Goal: Entertainment & Leisure: Browse casually

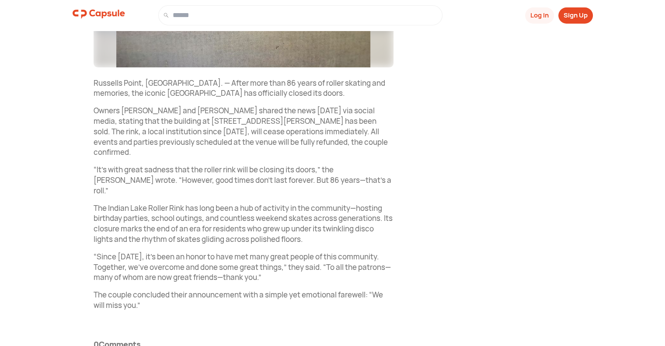
scroll to position [262, 0]
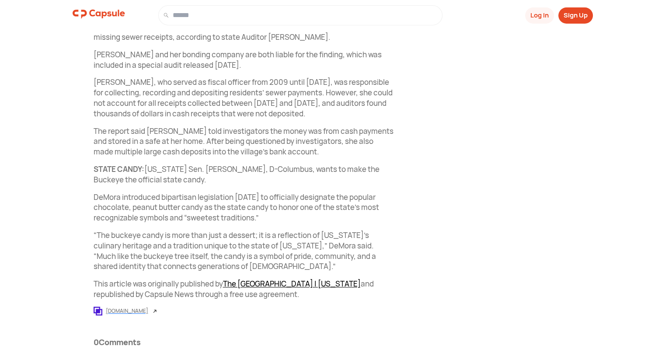
scroll to position [534, 0]
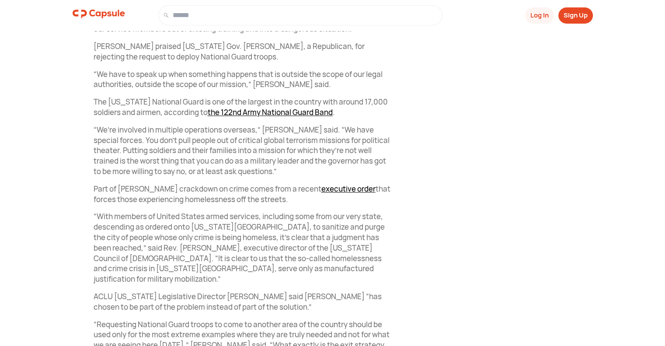
scroll to position [927, 0]
